Goal: Task Accomplishment & Management: Use online tool/utility

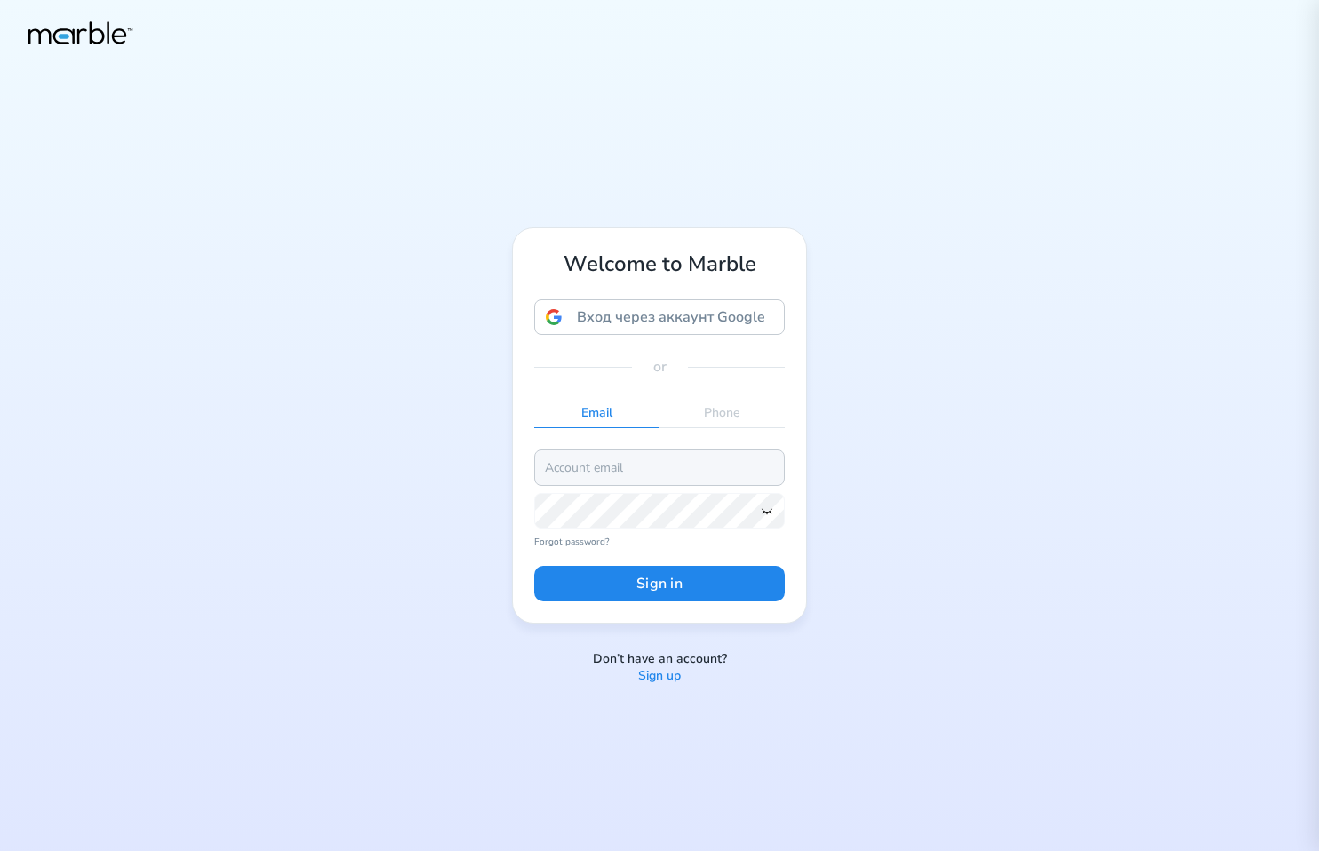
click at [643, 465] on input "email" at bounding box center [659, 468] width 251 height 36
click at [627, 467] on input "email" at bounding box center [659, 468] width 251 height 36
paste input "[EMAIL_ADDRESS][PERSON_NAME][DOMAIN_NAME]"
type input "[EMAIL_ADDRESS][PERSON_NAME][DOMAIN_NAME]"
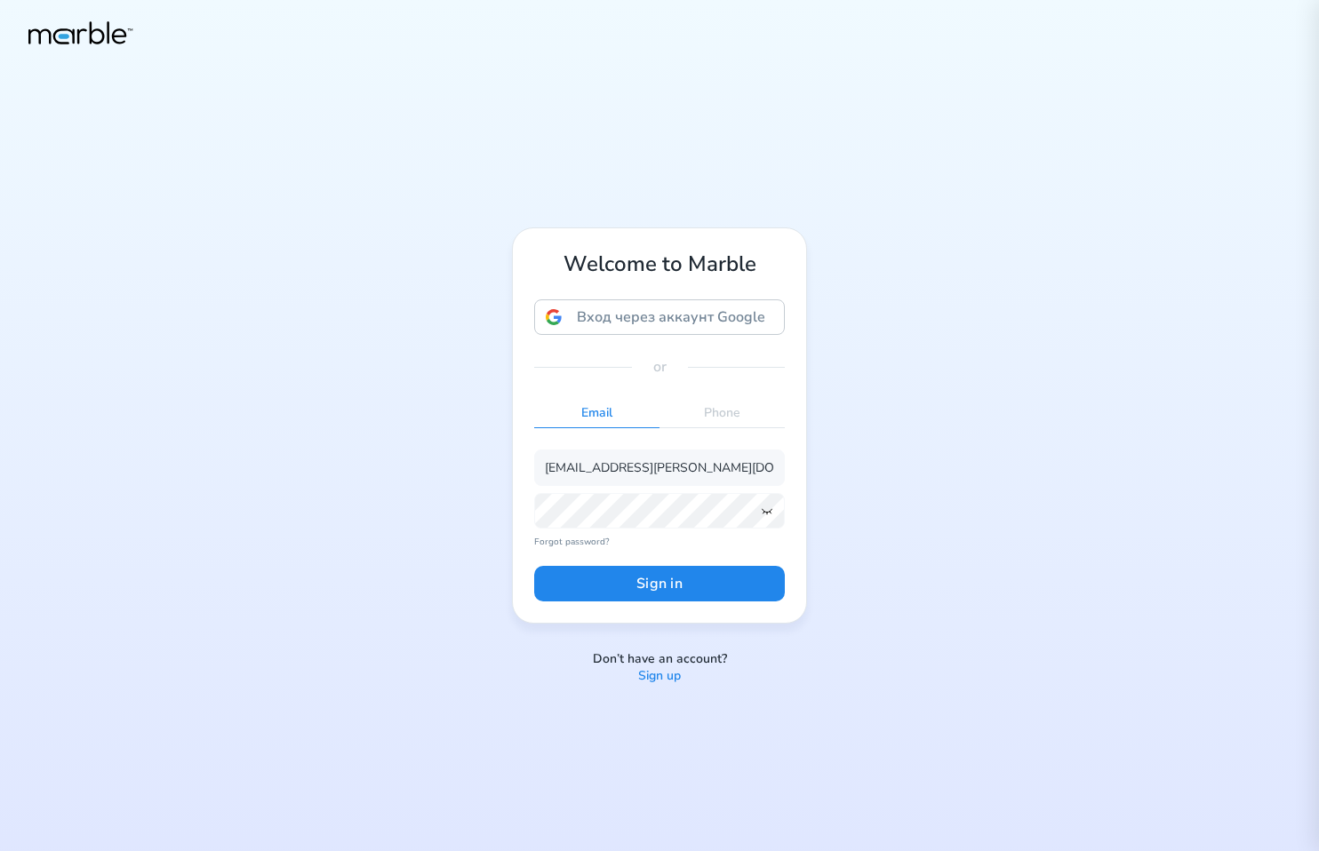
click at [909, 403] on div "Welcome to Marble Вход через аккаунт Google Вход через аккаунт Google. Откроетс…" at bounding box center [659, 425] width 1319 height 851
click at [611, 580] on button "Sign in" at bounding box center [659, 584] width 251 height 36
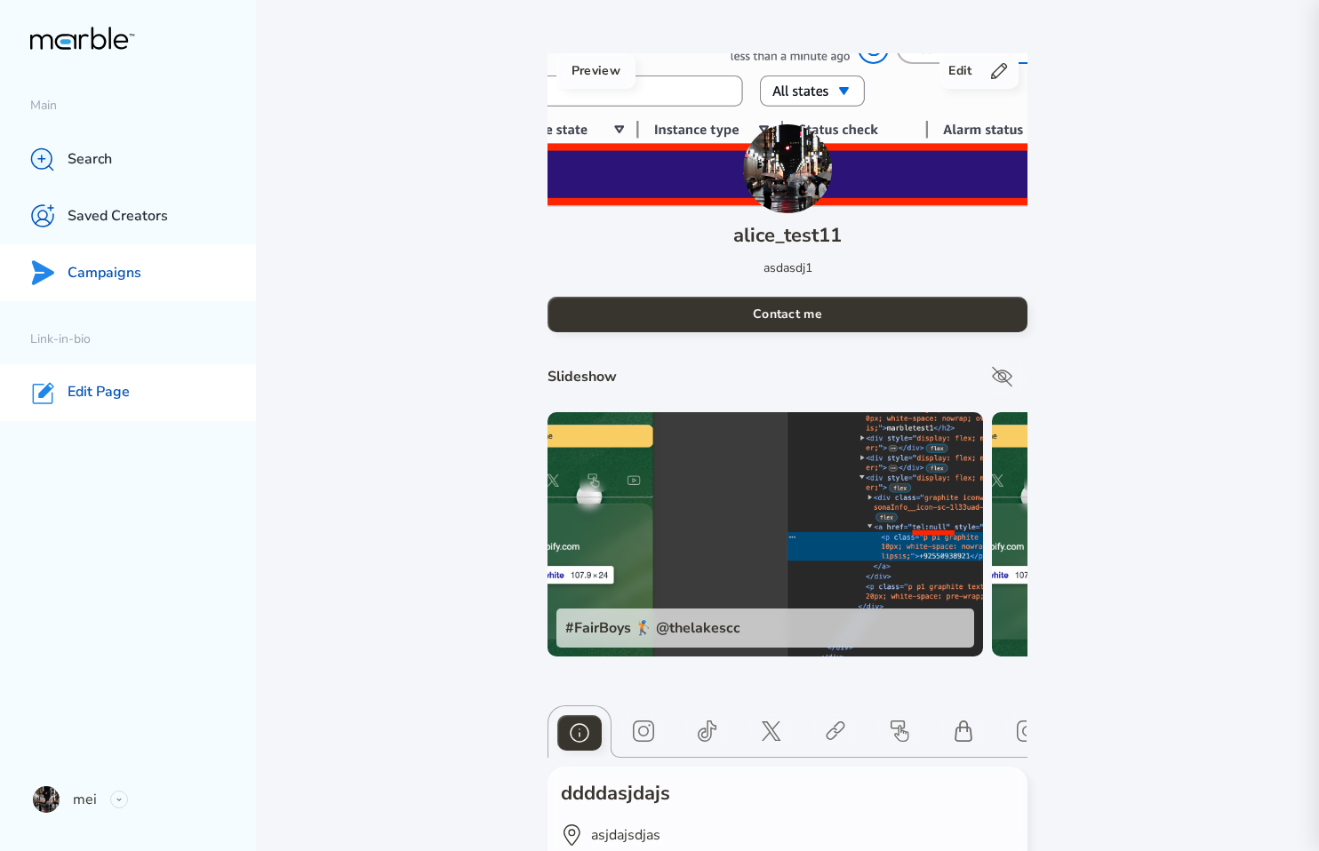
click at [139, 278] on p "Campaigns" at bounding box center [105, 273] width 74 height 19
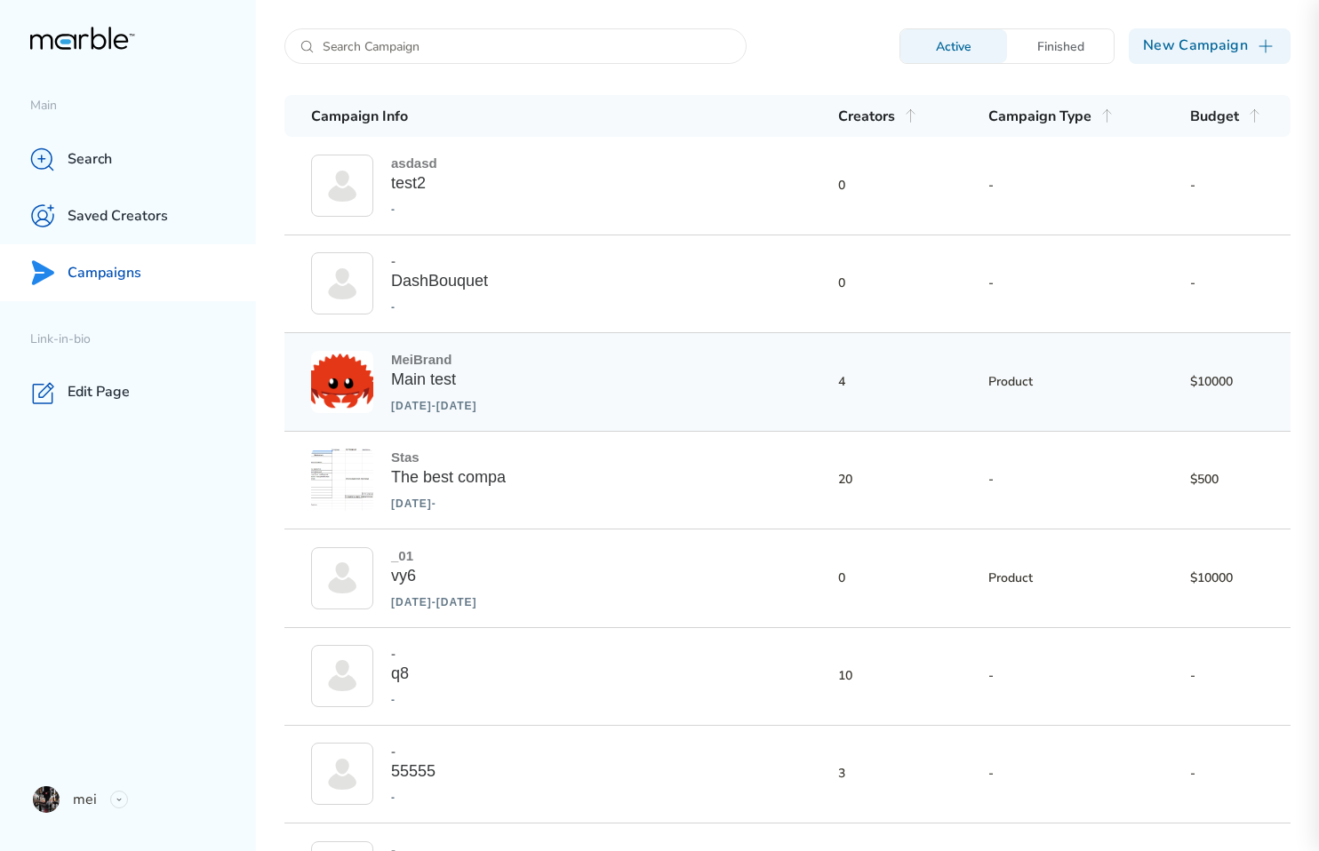
click at [611, 408] on div "MeiBrand Main test [DATE] - [DATE] 4 Product $10000" at bounding box center [787, 382] width 1006 height 98
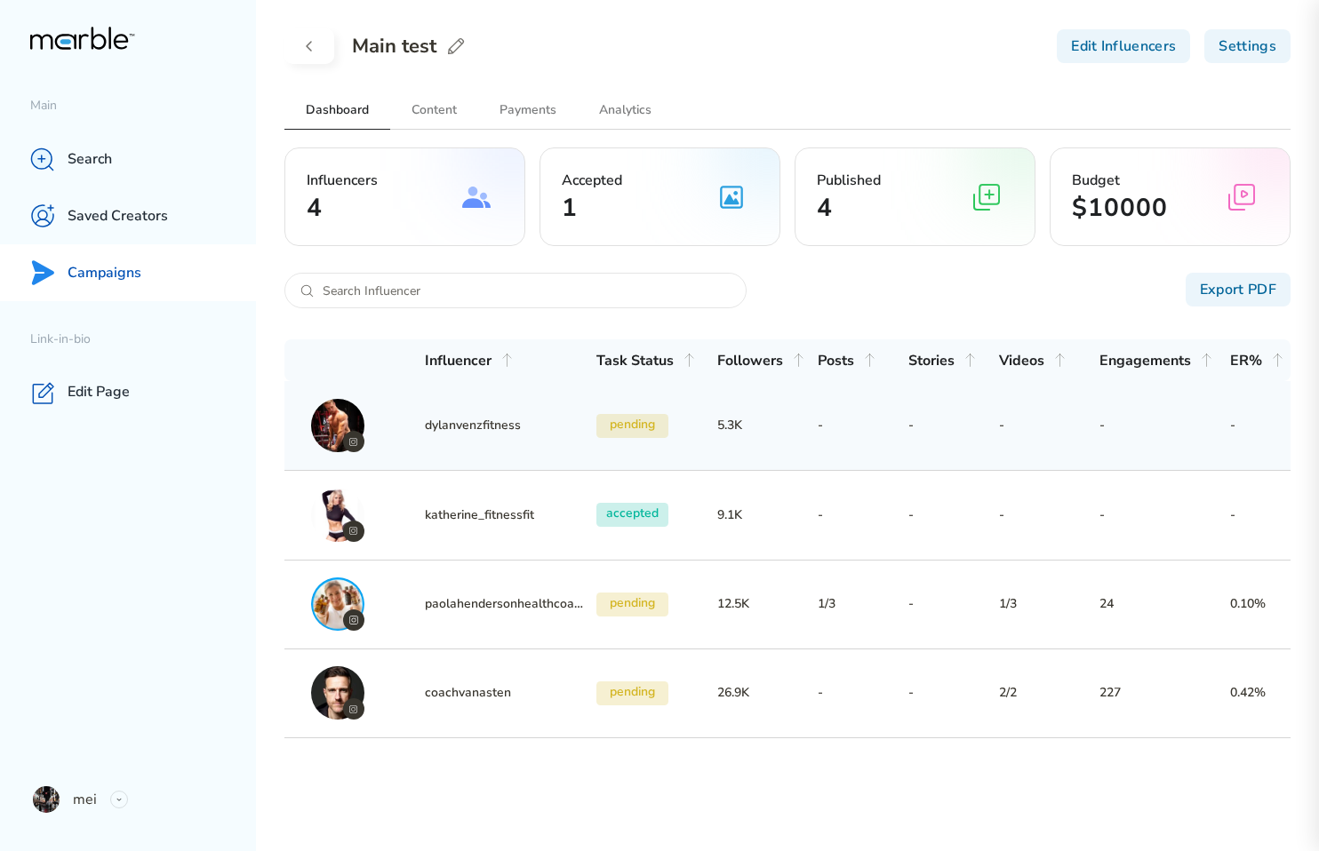
click at [954, 416] on h3 "-" at bounding box center [953, 425] width 91 height 21
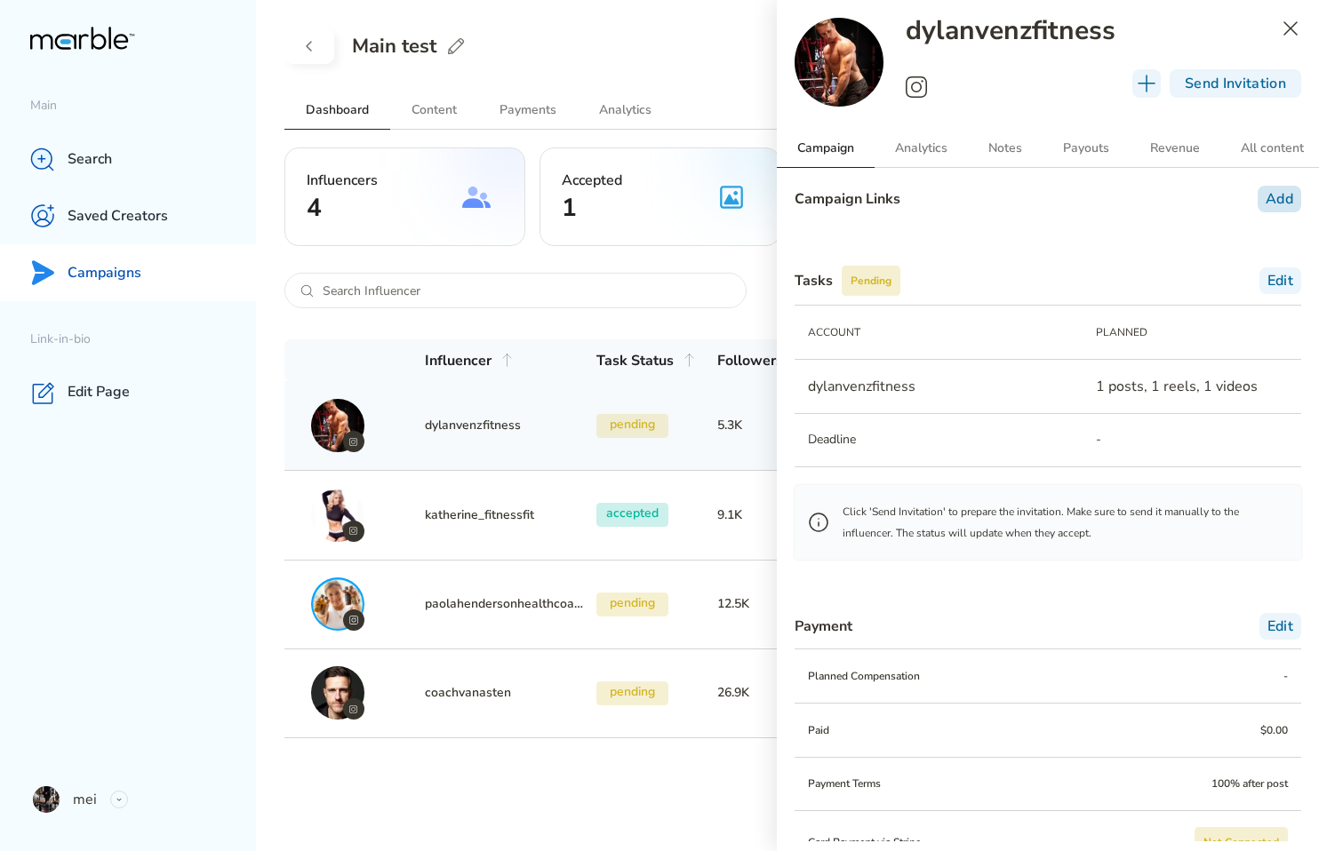
click at [1257, 197] on div "Add" at bounding box center [1279, 199] width 44 height 27
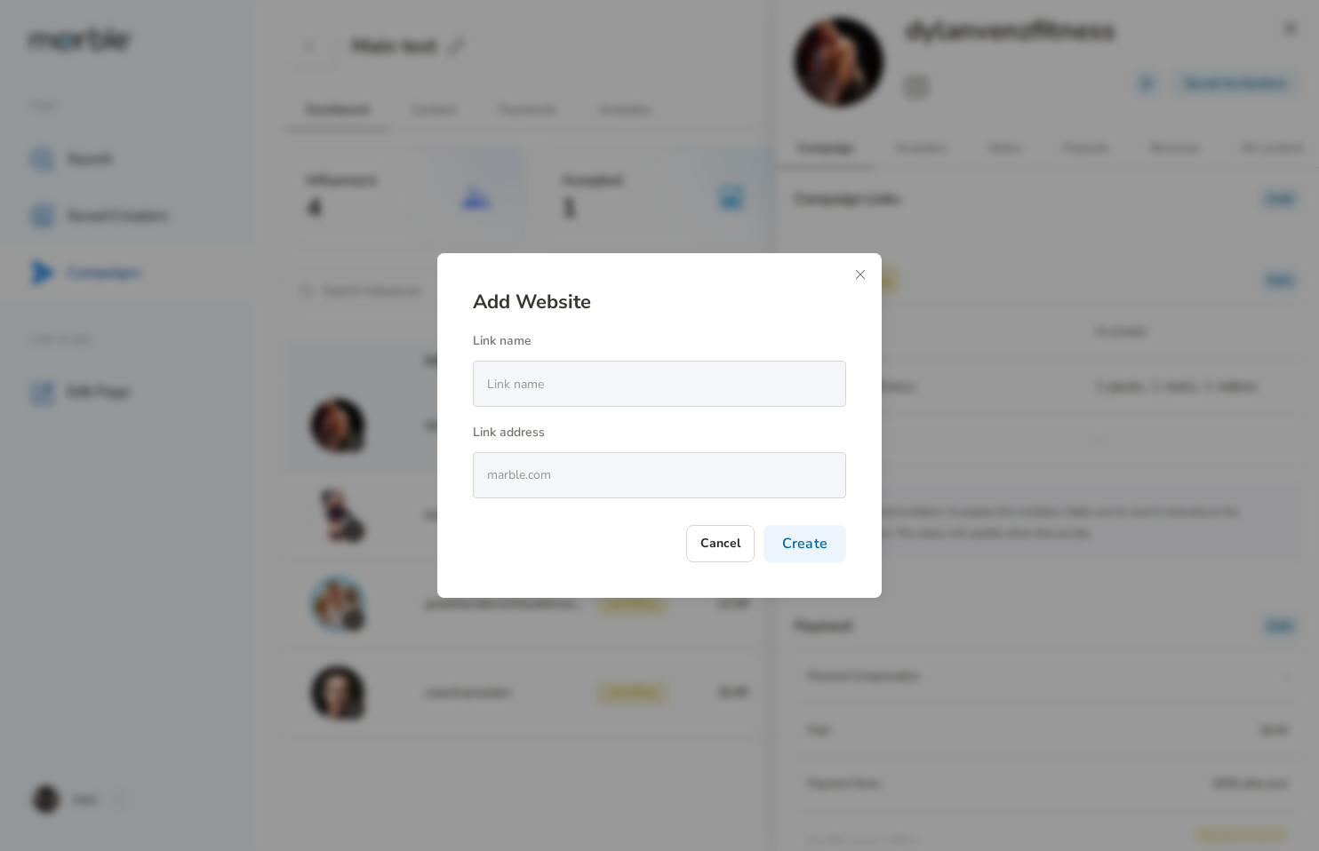
click at [645, 407] on div "Add Website Link name Link address Cancel Create" at bounding box center [659, 426] width 373 height 274
click at [640, 382] on input "text" at bounding box center [653, 384] width 358 height 17
click at [619, 379] on input "text" at bounding box center [653, 384] width 358 height 17
paste input "[URL][DOMAIN_NAME]"
type input "[URL][DOMAIN_NAME]"
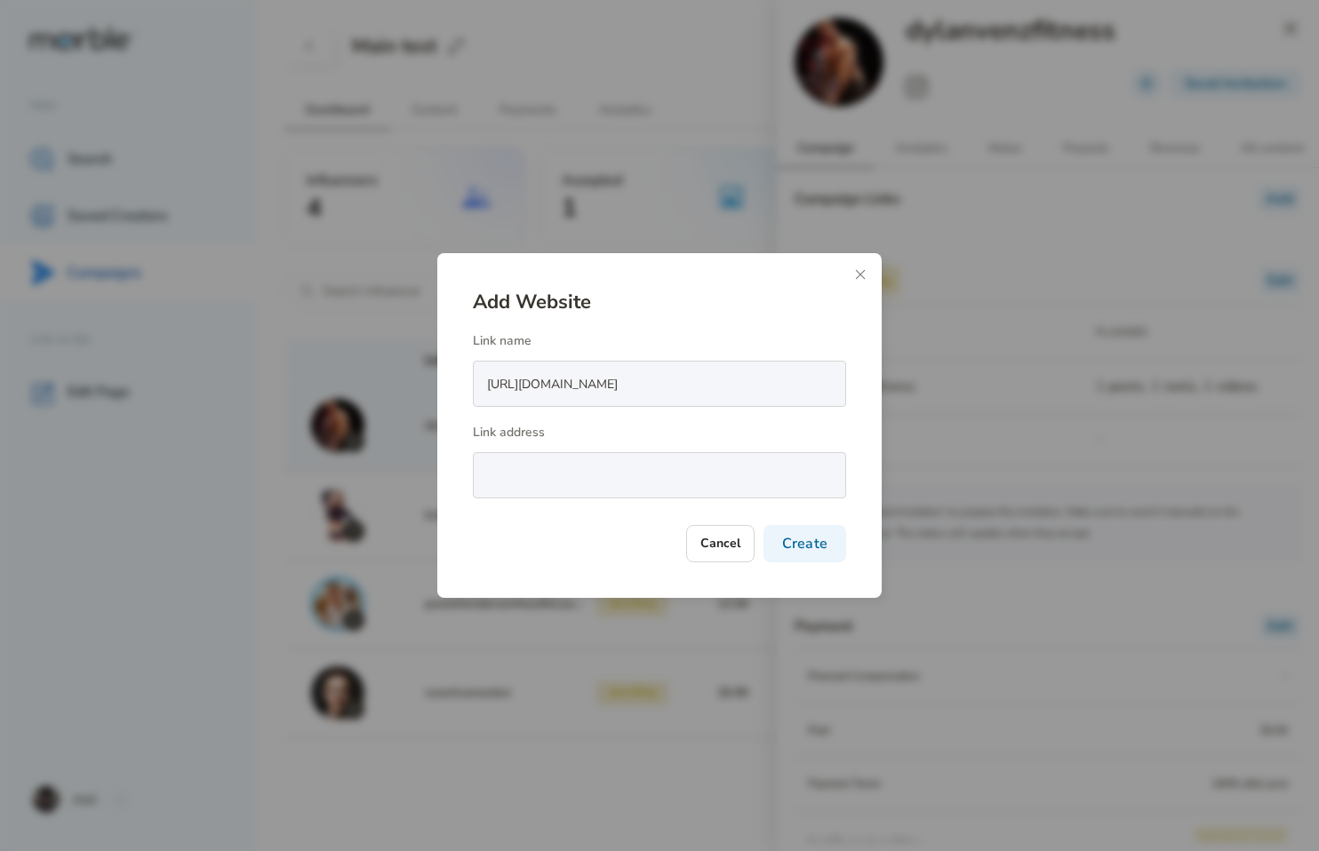
click at [533, 475] on input "text" at bounding box center [653, 475] width 358 height 17
paste input "[URL][DOMAIN_NAME]"
click at [805, 536] on h4 "Create" at bounding box center [805, 544] width 46 height 20
type input "Please enter a valid URL"
